Goal: Task Accomplishment & Management: Use online tool/utility

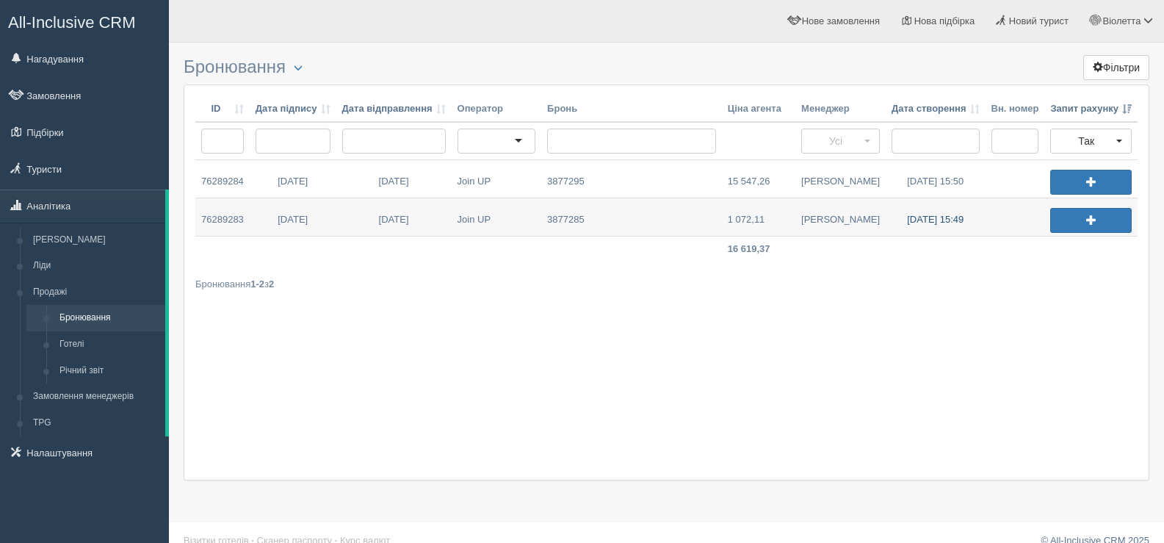
click at [921, 219] on link "26.09.2025 15:49" at bounding box center [936, 216] width 100 height 37
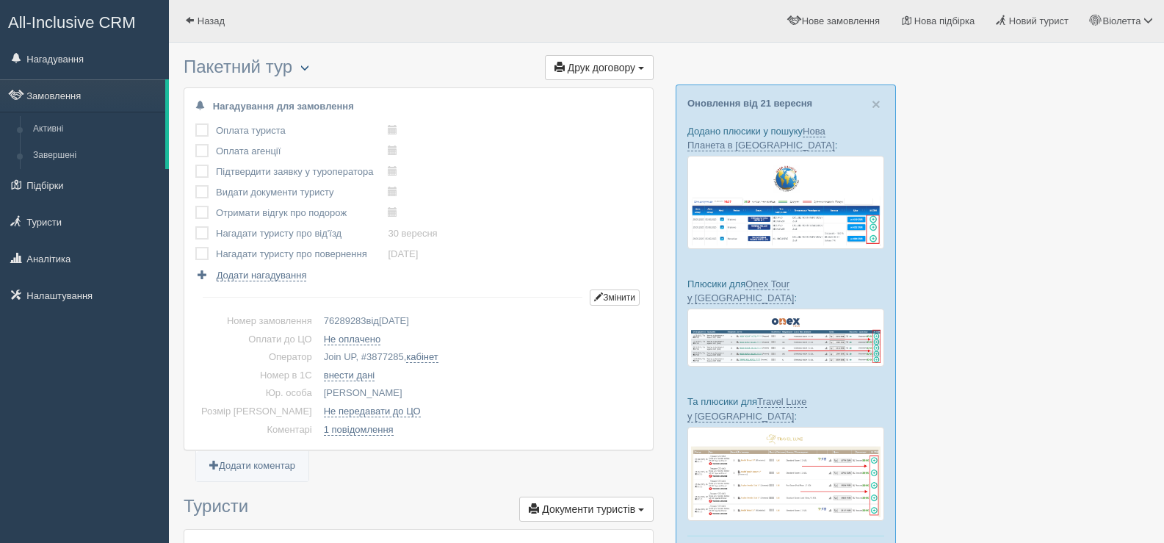
click at [308, 63] on span "button" at bounding box center [304, 67] width 9 height 9
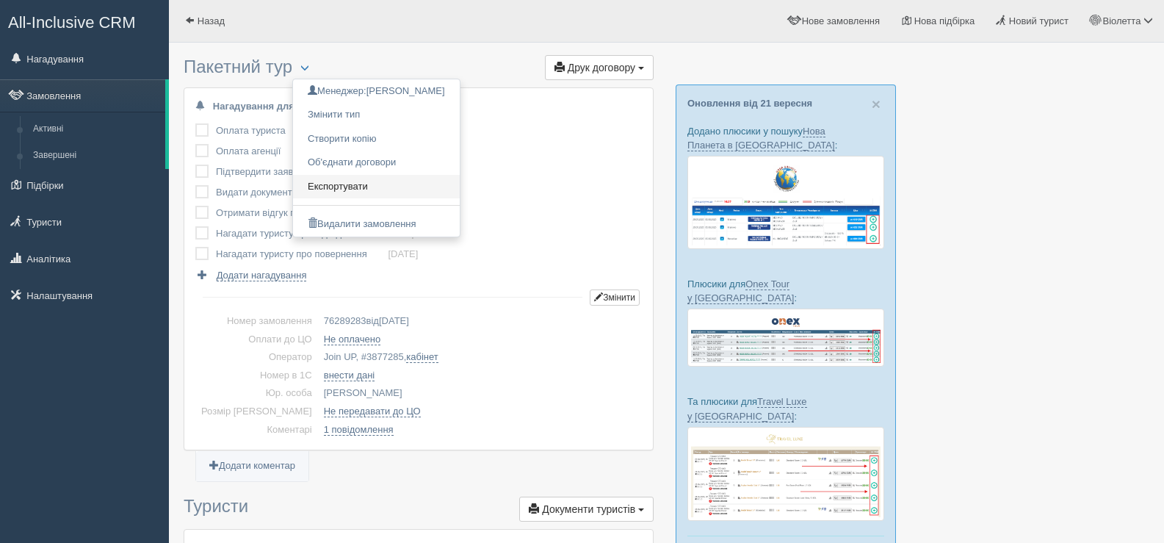
click at [337, 184] on link "Експортувати" at bounding box center [376, 187] width 167 height 24
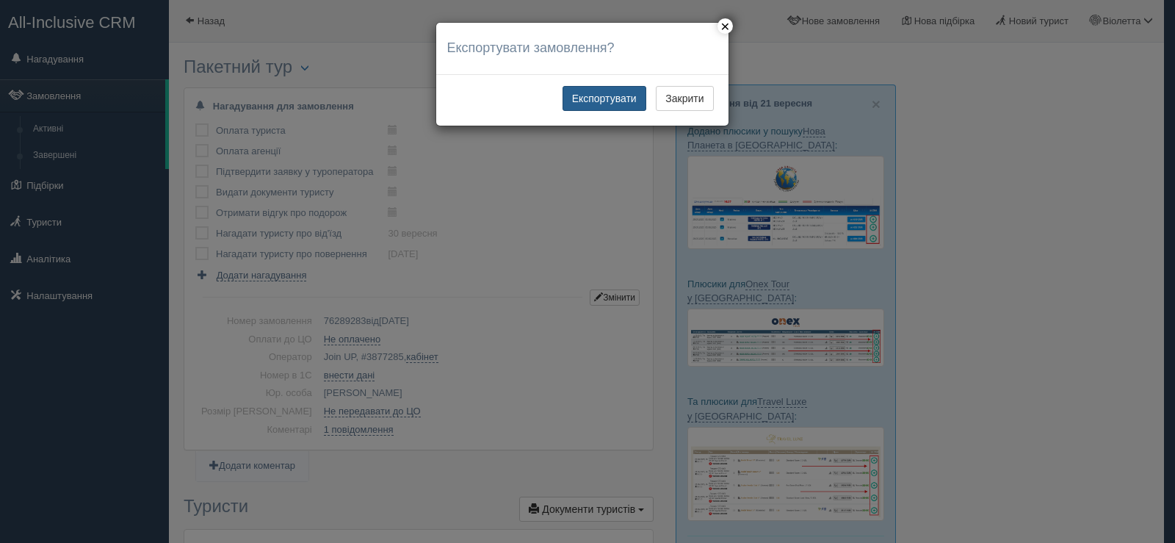
click at [596, 101] on button "Експортувати" at bounding box center [605, 98] width 84 height 25
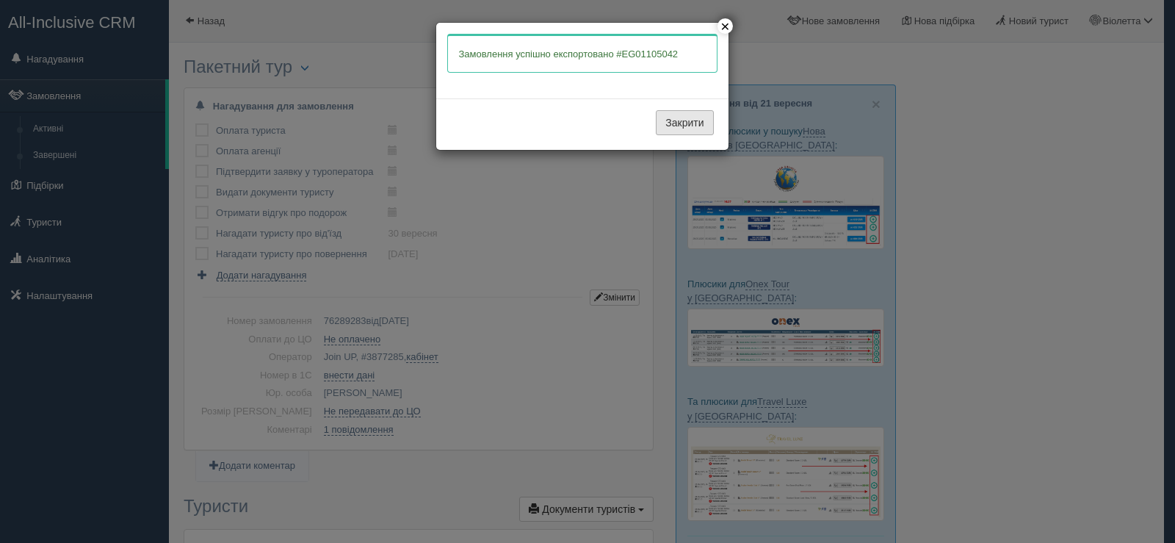
click at [689, 126] on button "Закрити" at bounding box center [684, 122] width 57 height 25
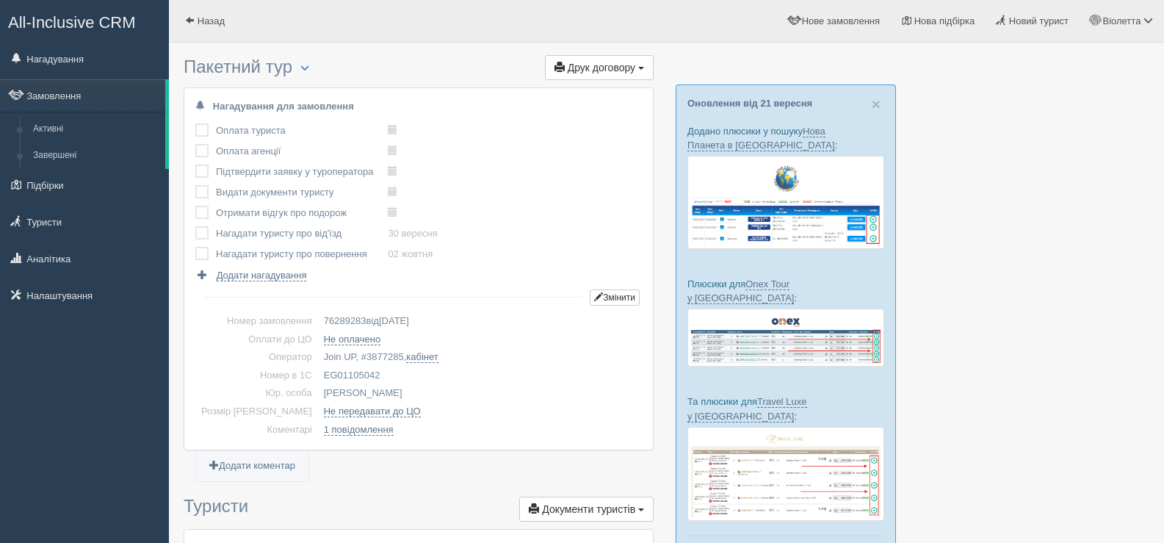
drag, startPoint x: 359, startPoint y: 372, endPoint x: 300, endPoint y: 373, distance: 59.5
click at [318, 373] on td "EG01105042" at bounding box center [480, 376] width 324 height 18
copy td "EG01105042"
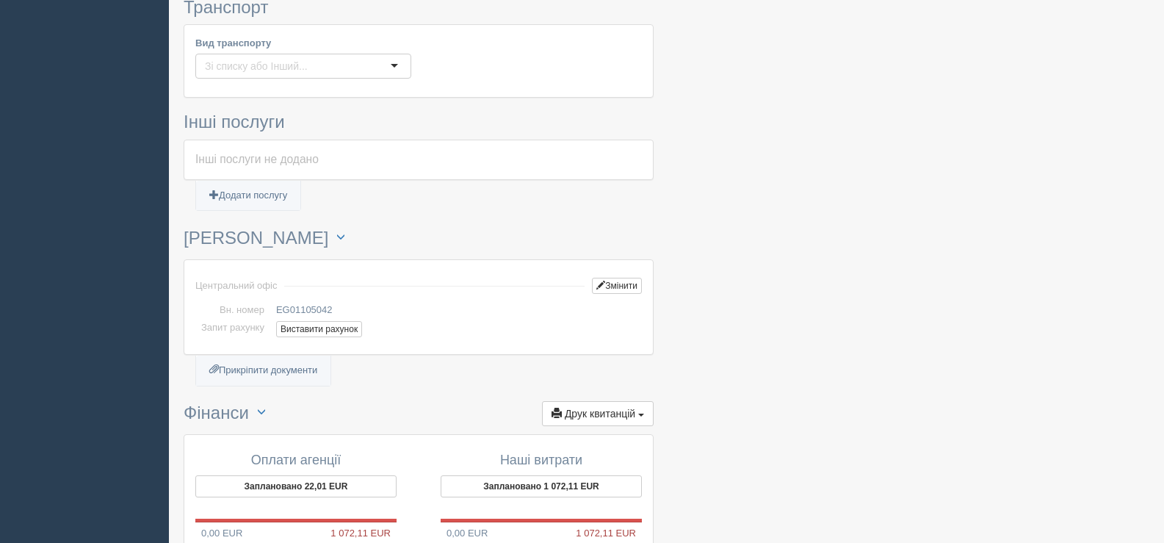
scroll to position [881, 0]
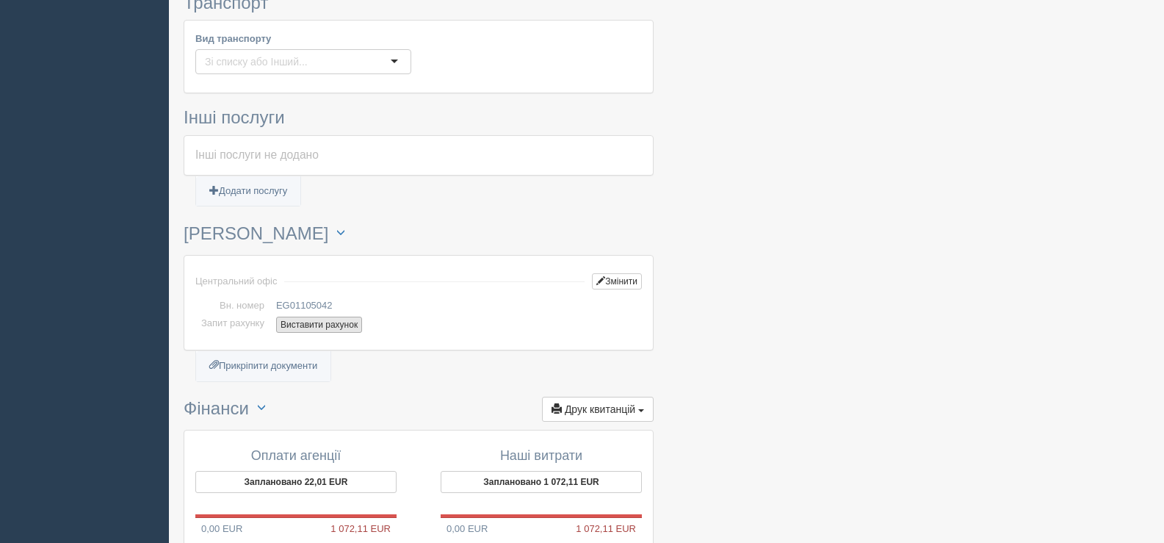
click at [318, 320] on button "Виставити рахунок" at bounding box center [319, 325] width 86 height 16
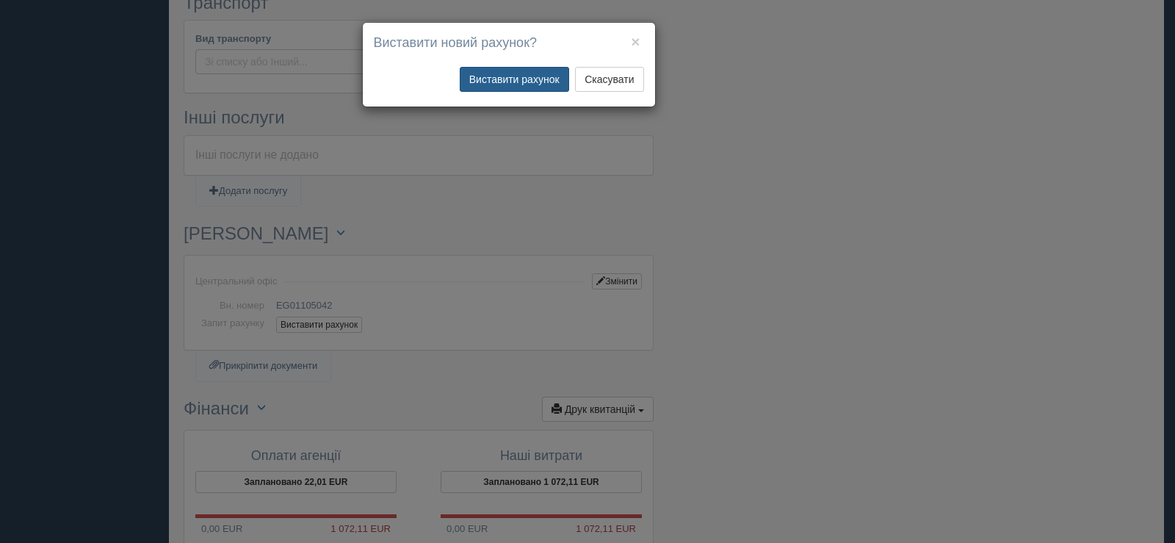
click at [511, 80] on button "Виставити рахунок" at bounding box center [514, 79] width 109 height 25
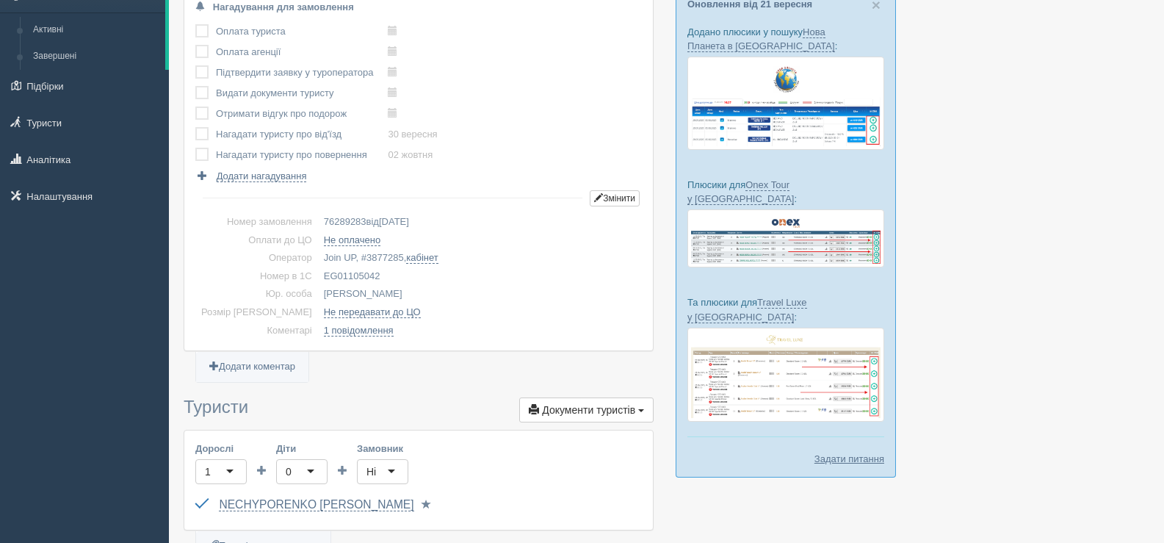
scroll to position [0, 0]
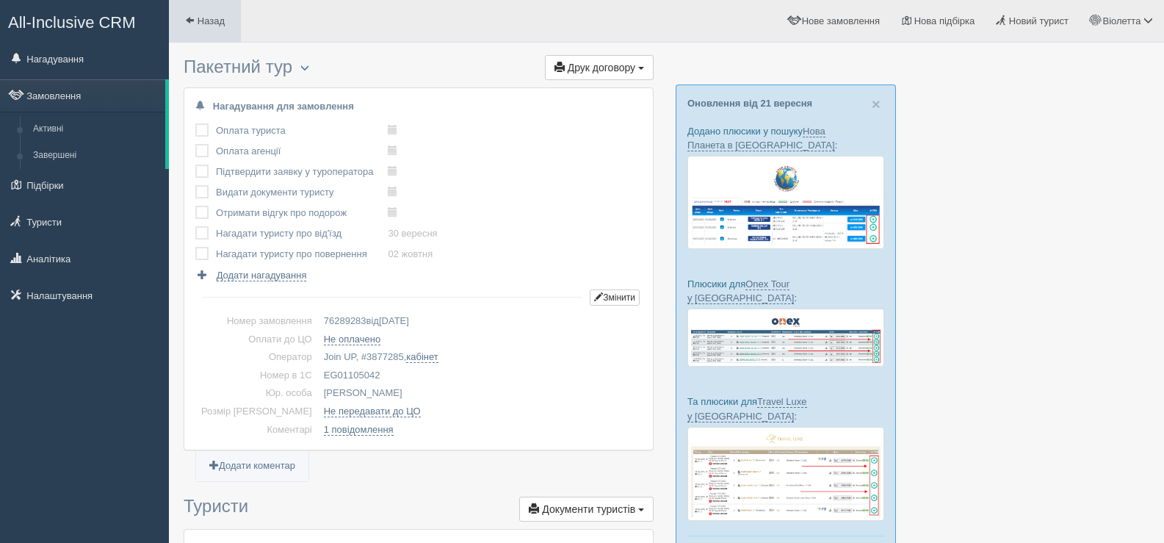
click at [185, 17] on span at bounding box center [190, 20] width 10 height 10
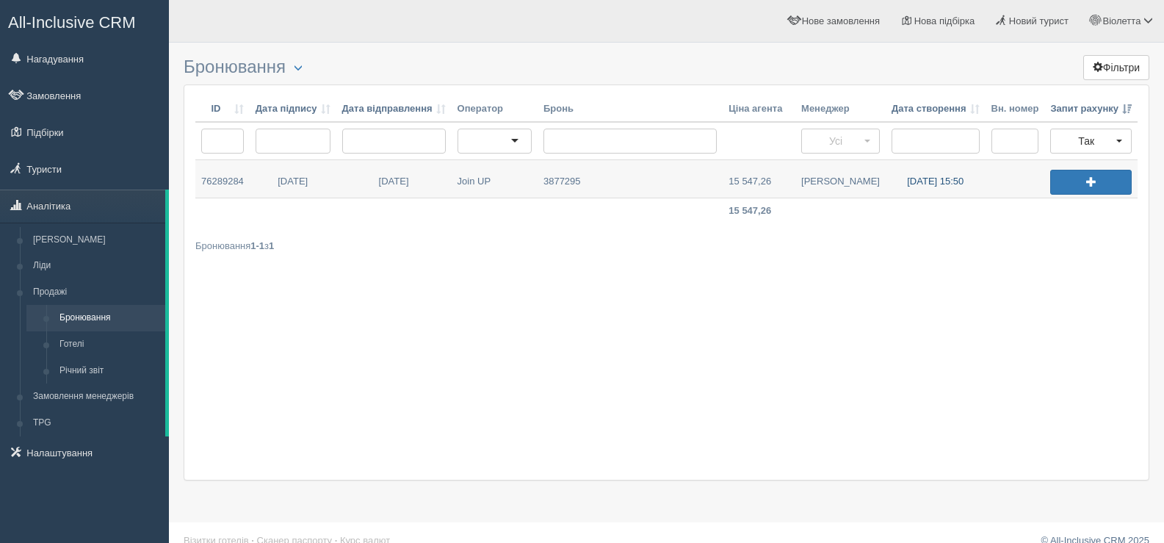
click at [932, 177] on link "[DATE] 15:50" at bounding box center [936, 178] width 100 height 37
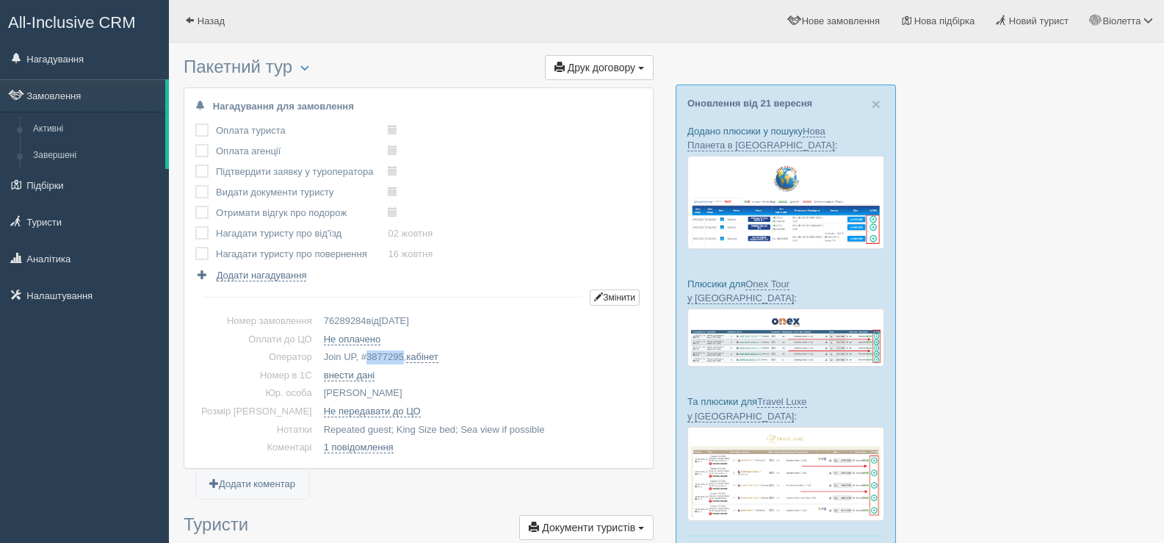
drag, startPoint x: 342, startPoint y: 350, endPoint x: 379, endPoint y: 365, distance: 39.6
click at [379, 365] on td "Join UP, # 3877295 , кабінет" at bounding box center [480, 357] width 324 height 18
copy span "3877295"
click at [305, 66] on span "button" at bounding box center [304, 67] width 9 height 9
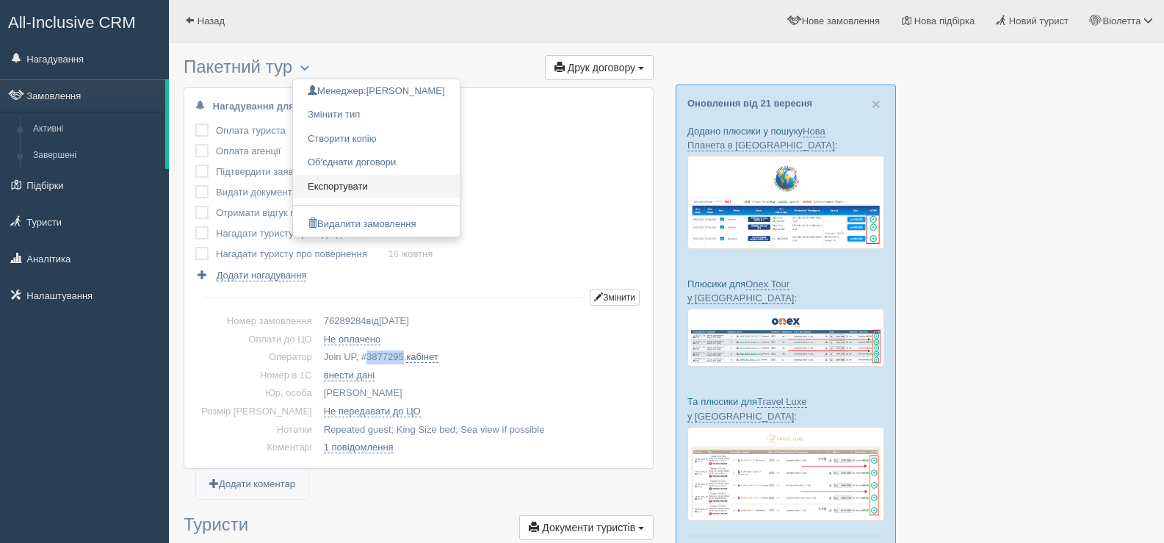
click at [349, 185] on link "Експортувати" at bounding box center [376, 187] width 167 height 24
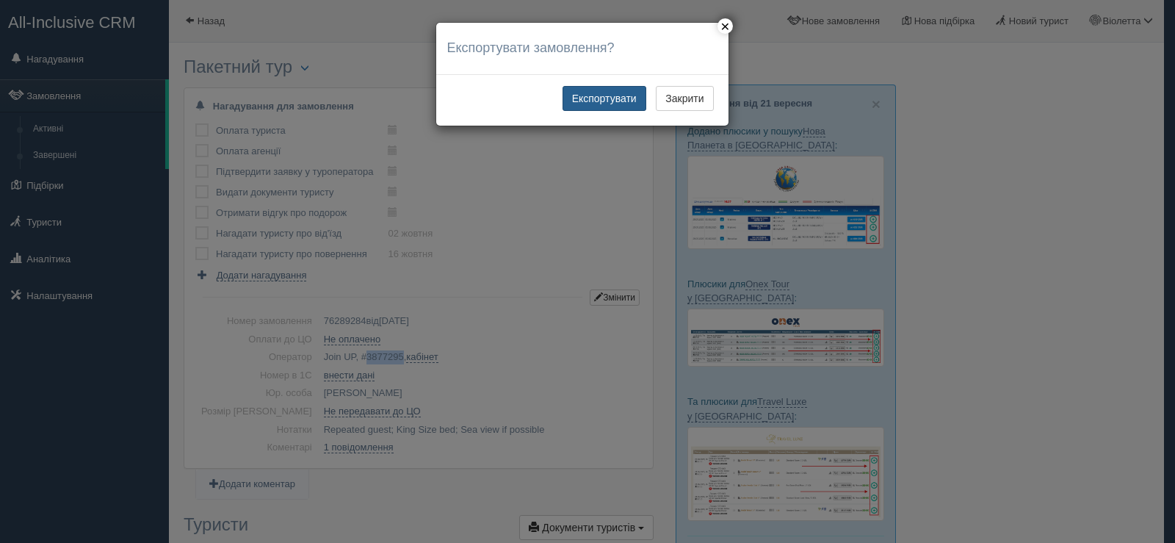
click at [604, 96] on button "Експортувати" at bounding box center [605, 98] width 84 height 25
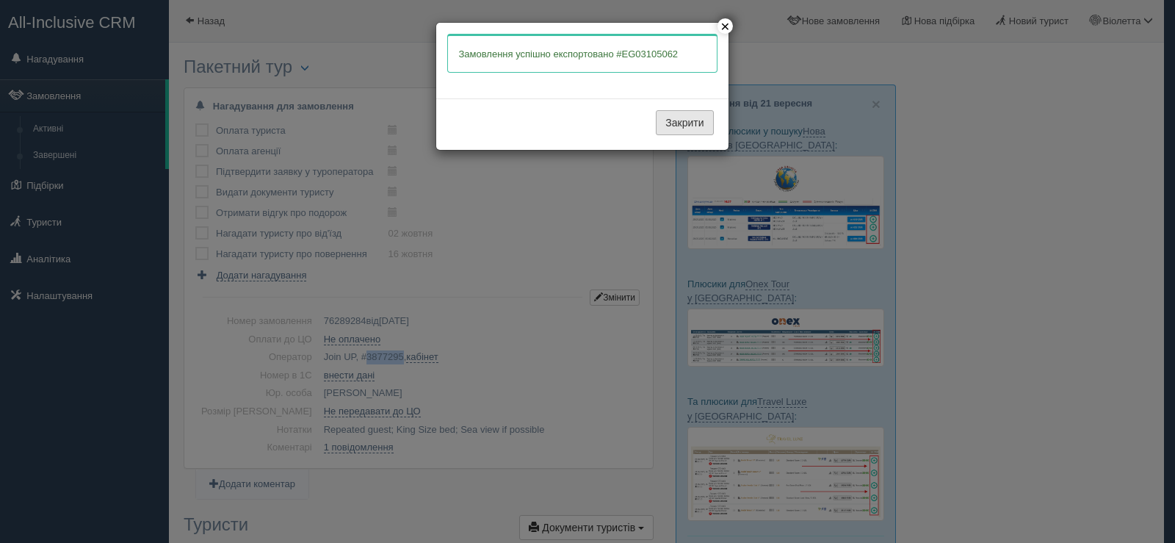
click at [675, 120] on button "Закрити" at bounding box center [684, 122] width 57 height 25
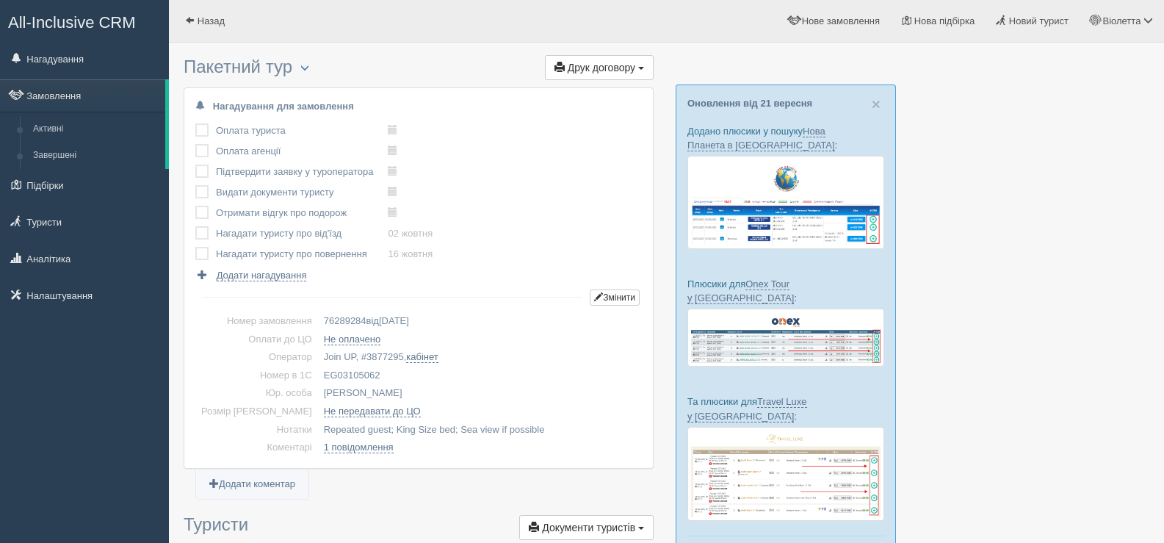
drag, startPoint x: 356, startPoint y: 369, endPoint x: 297, endPoint y: 372, distance: 58.9
click at [318, 372] on td "EG03105062" at bounding box center [480, 376] width 324 height 18
copy td "EG03105062"
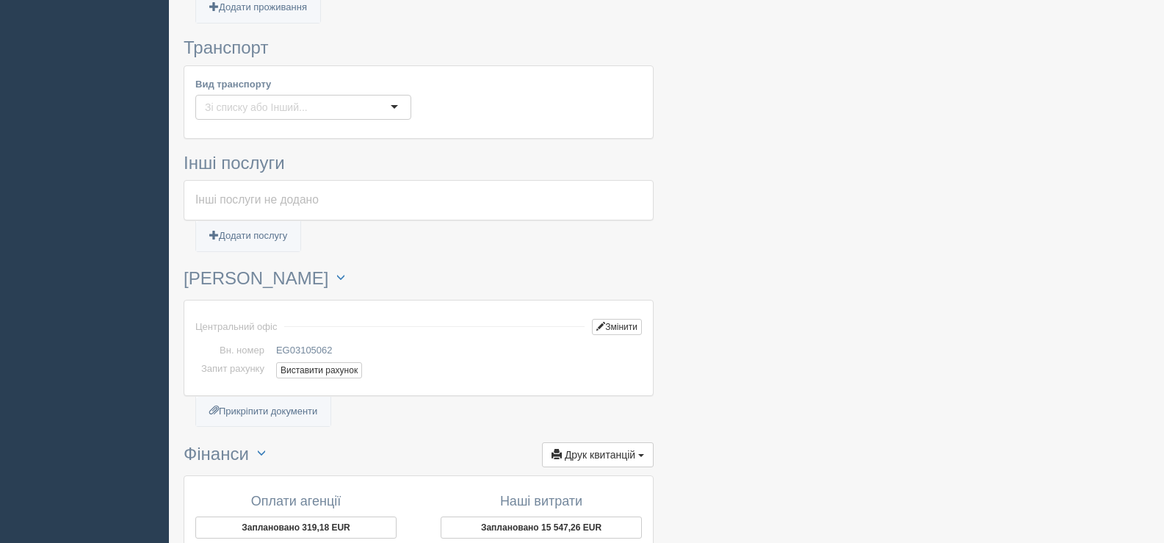
scroll to position [1028, 0]
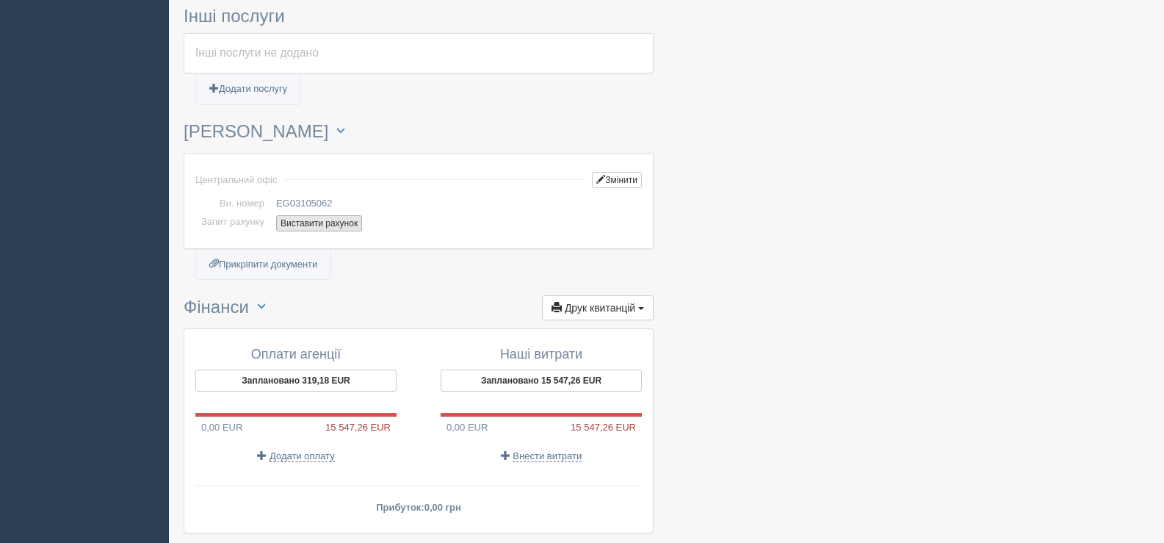
click at [316, 223] on button "Виставити рахунок" at bounding box center [319, 223] width 86 height 16
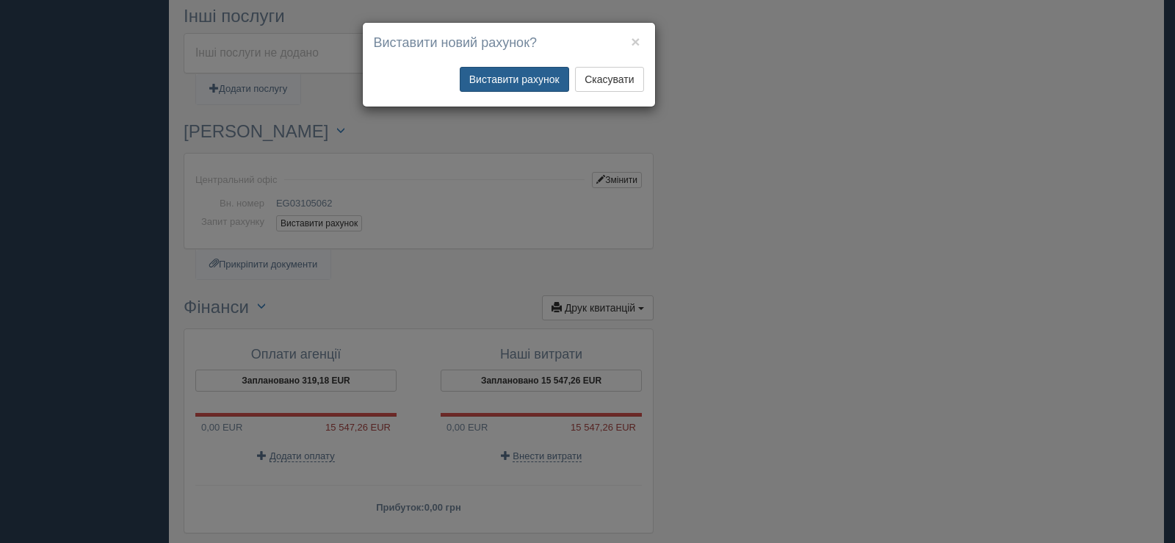
click at [499, 82] on button "Виставити рахунок" at bounding box center [514, 79] width 109 height 25
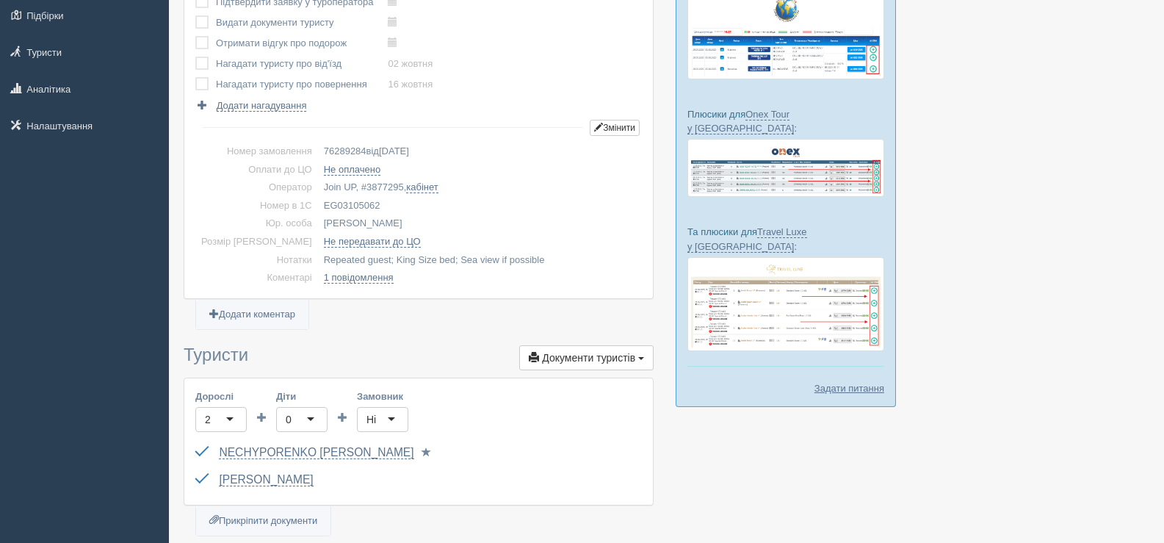
scroll to position [0, 0]
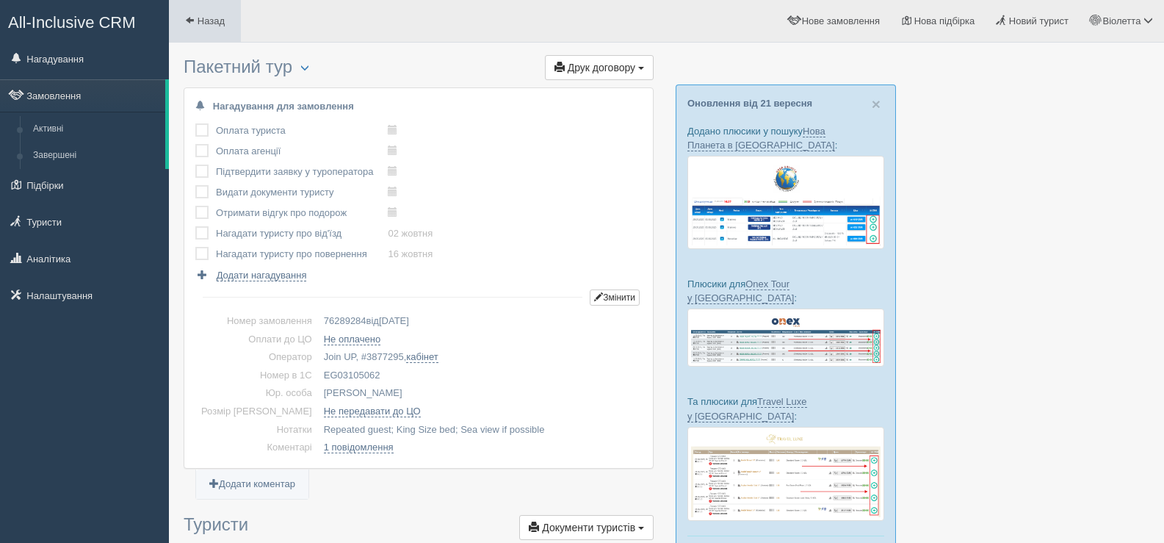
click at [191, 17] on span at bounding box center [190, 20] width 10 height 10
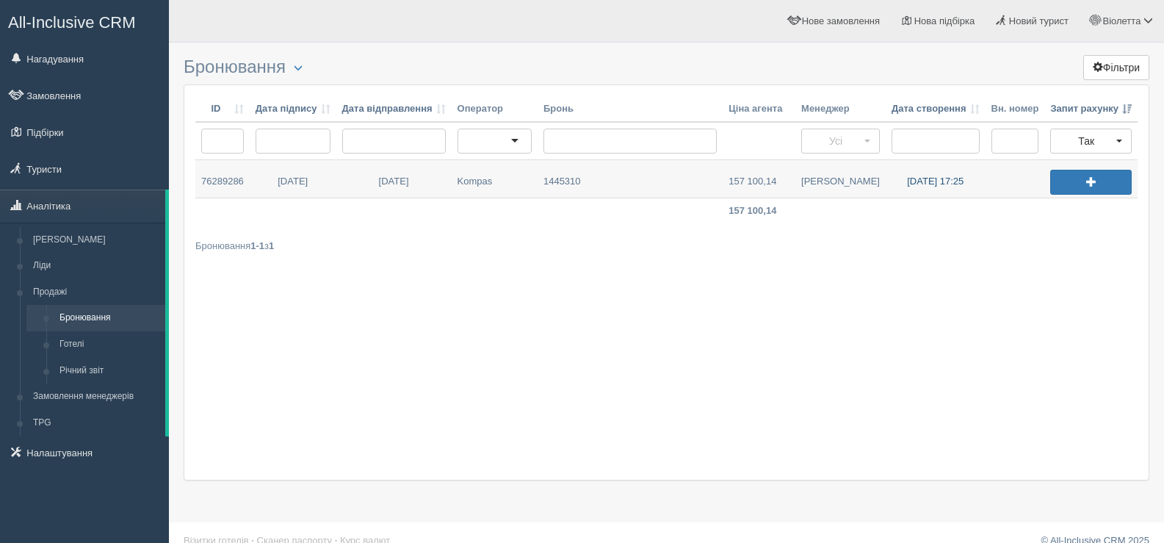
click at [929, 181] on link "26.09.2025 17:25" at bounding box center [936, 178] width 100 height 37
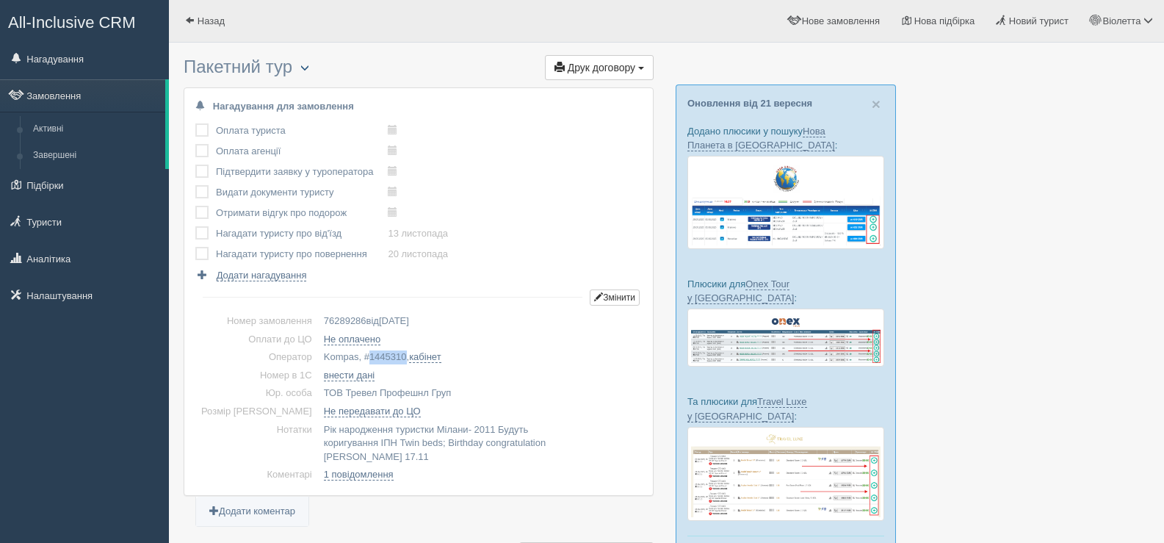
click at [306, 66] on span "button" at bounding box center [304, 67] width 9 height 9
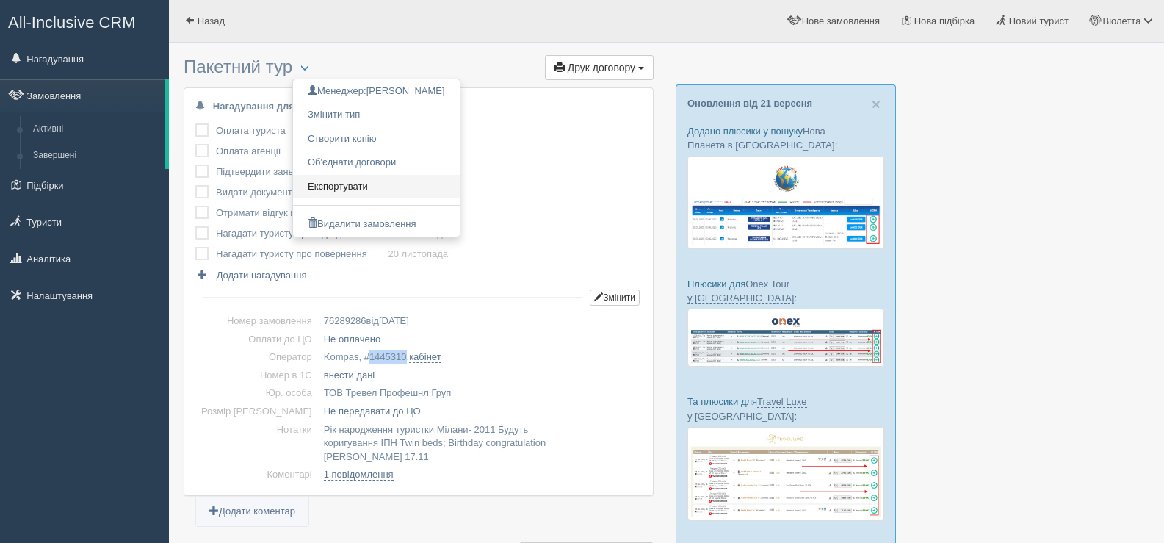
click at [355, 184] on link "Експортувати" at bounding box center [376, 187] width 167 height 24
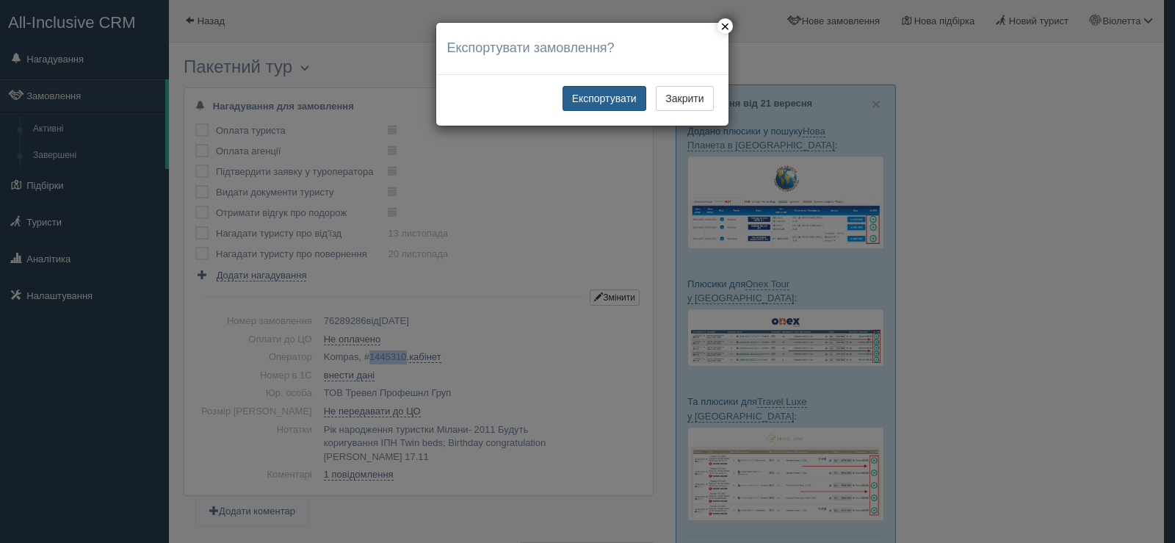
click at [588, 94] on button "Експортувати" at bounding box center [605, 98] width 84 height 25
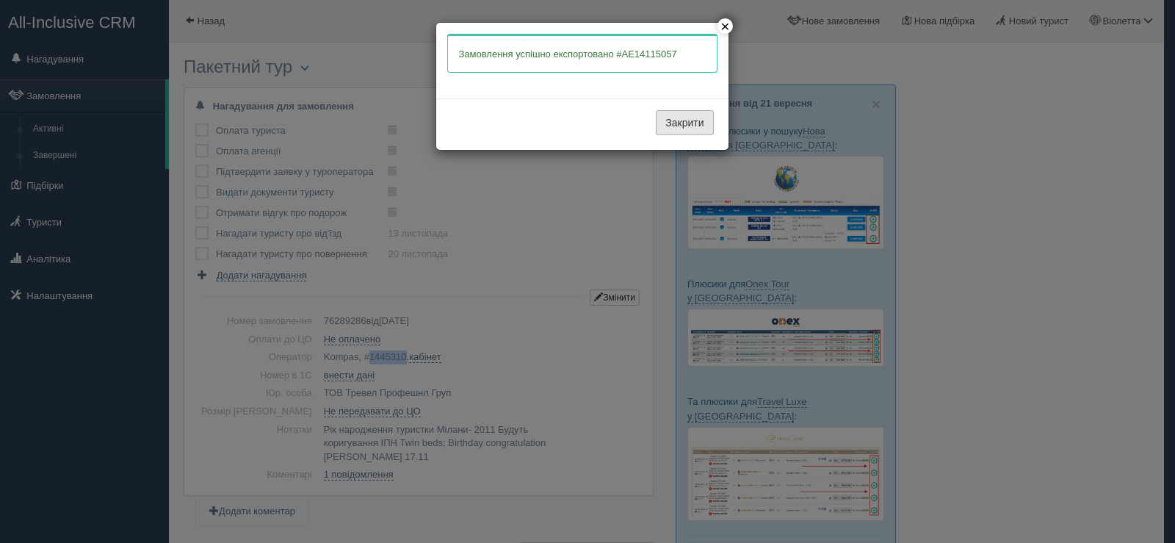
click at [663, 118] on button "Закрити" at bounding box center [684, 122] width 57 height 25
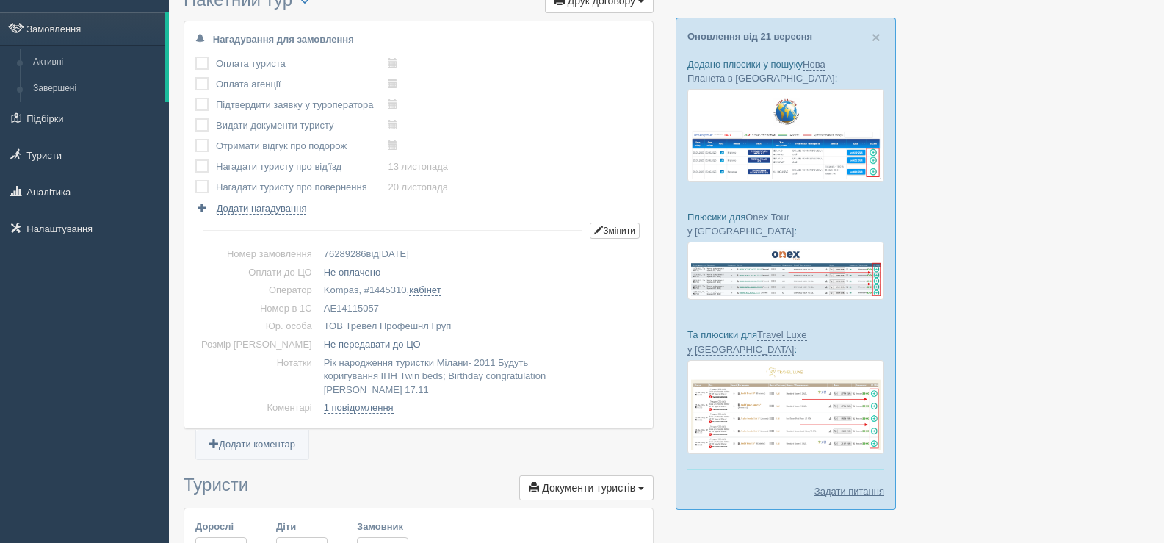
scroll to position [73, 0]
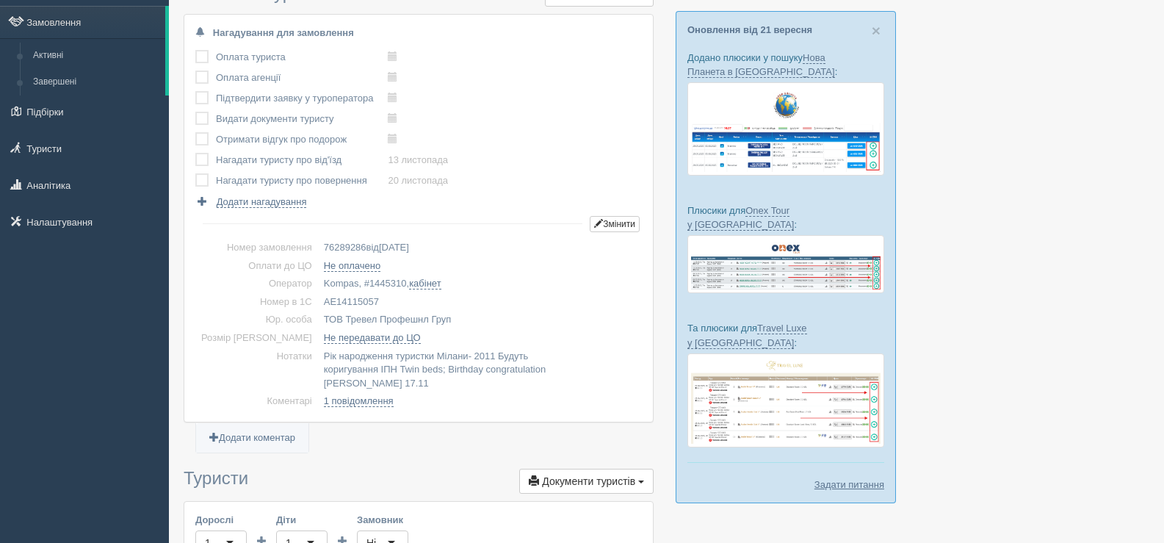
drag, startPoint x: 354, startPoint y: 297, endPoint x: 298, endPoint y: 299, distance: 55.8
click at [318, 299] on td "AE14115057" at bounding box center [480, 302] width 324 height 18
copy td "AE14115057"
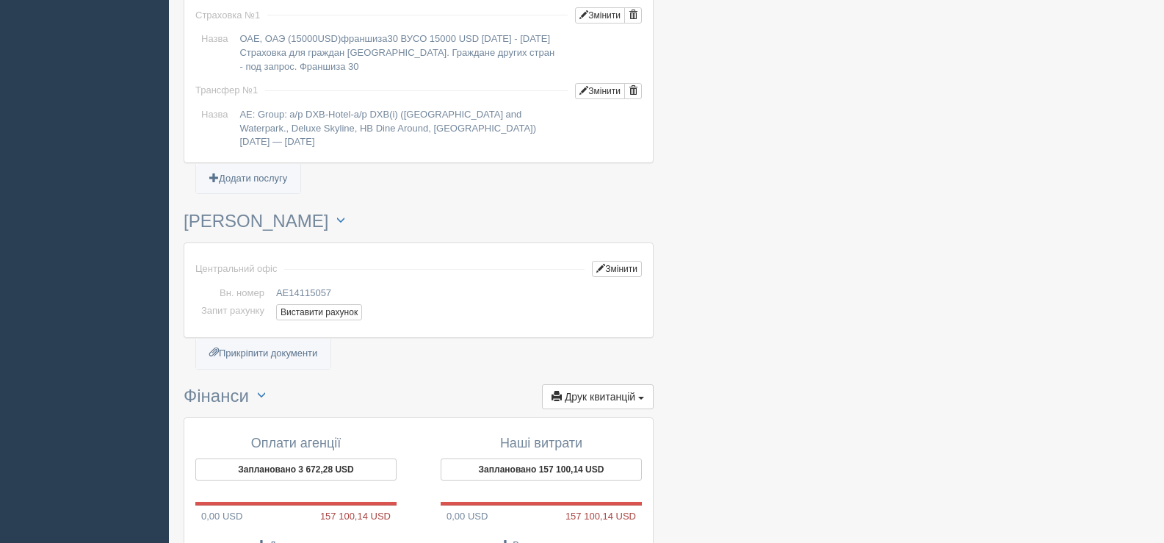
scroll to position [1322, 0]
click at [324, 311] on button "Виставити рахунок" at bounding box center [319, 311] width 86 height 16
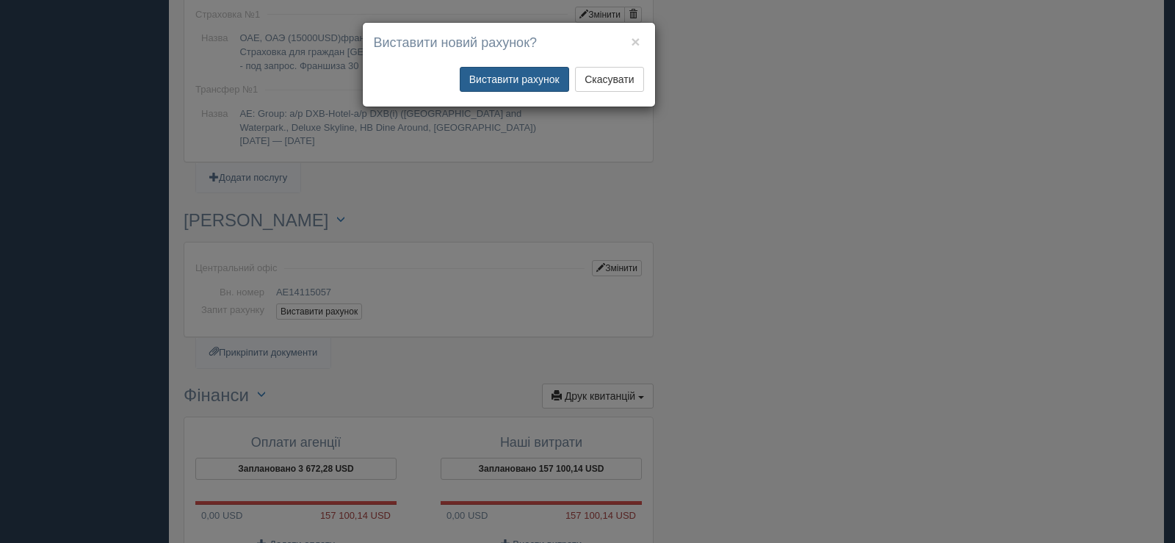
click at [516, 72] on button "Виставити рахунок" at bounding box center [514, 79] width 109 height 25
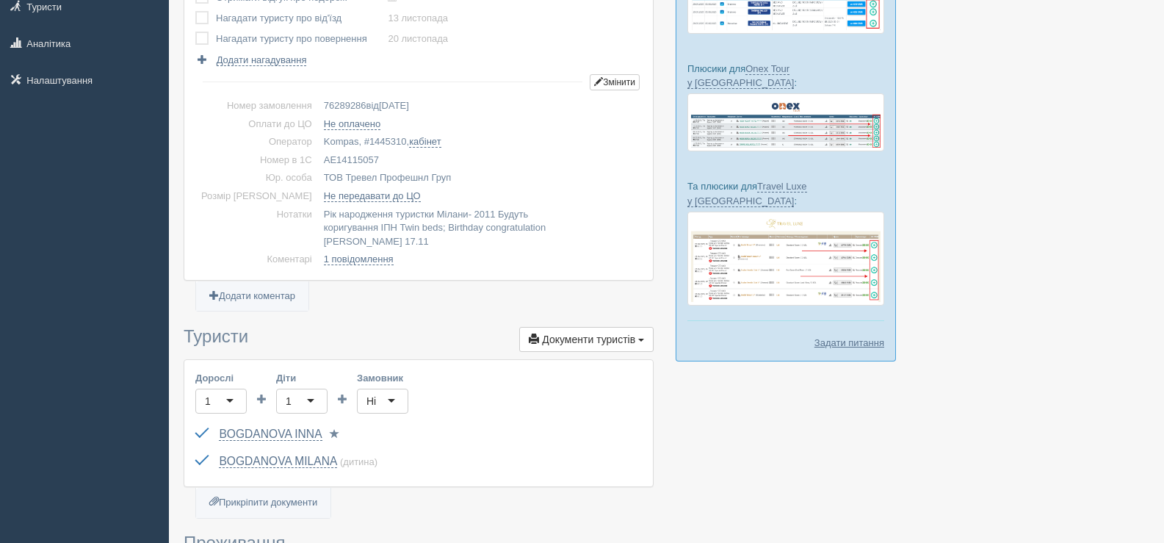
scroll to position [0, 0]
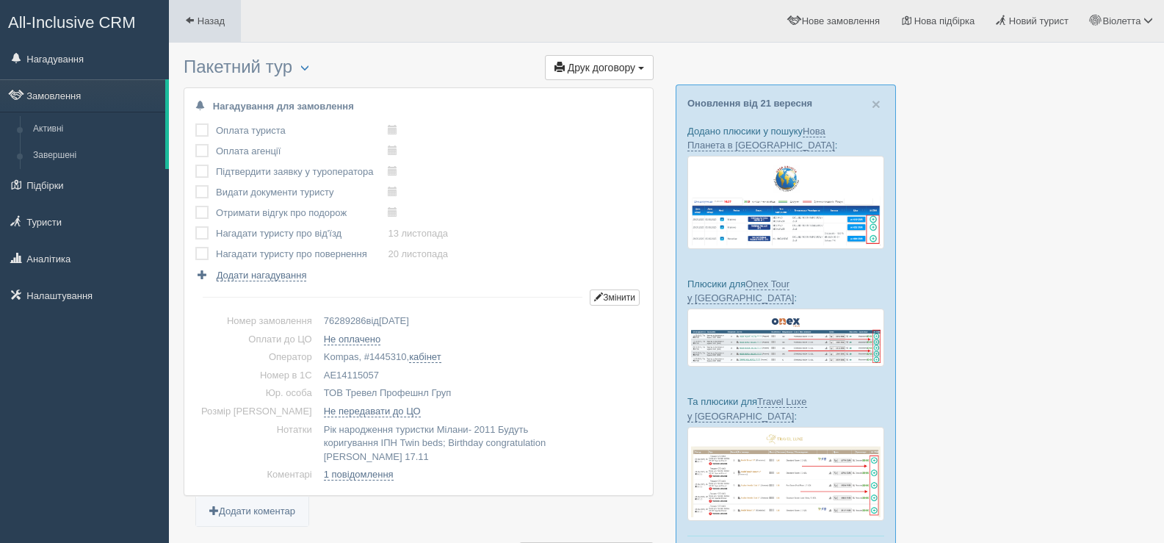
click at [185, 19] on span at bounding box center [190, 20] width 10 height 10
